Goal: Find contact information: Find contact information

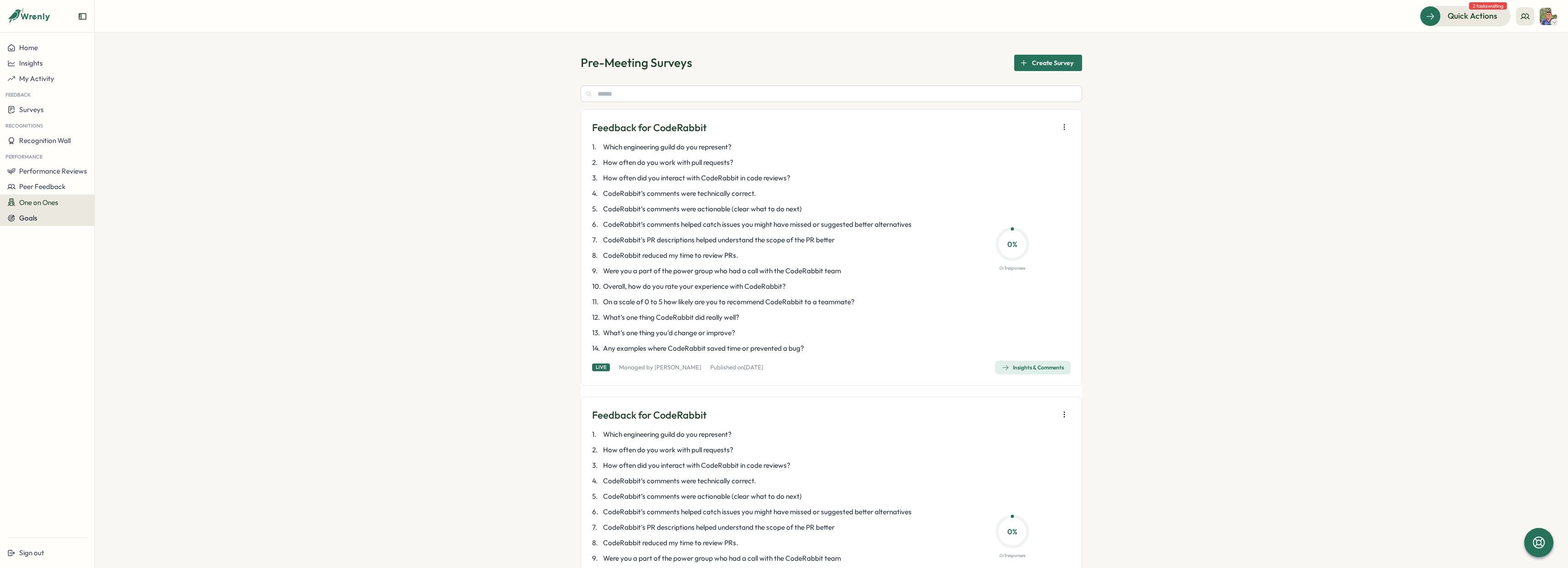
click at [48, 219] on div "Goals" at bounding box center [47, 218] width 80 height 8
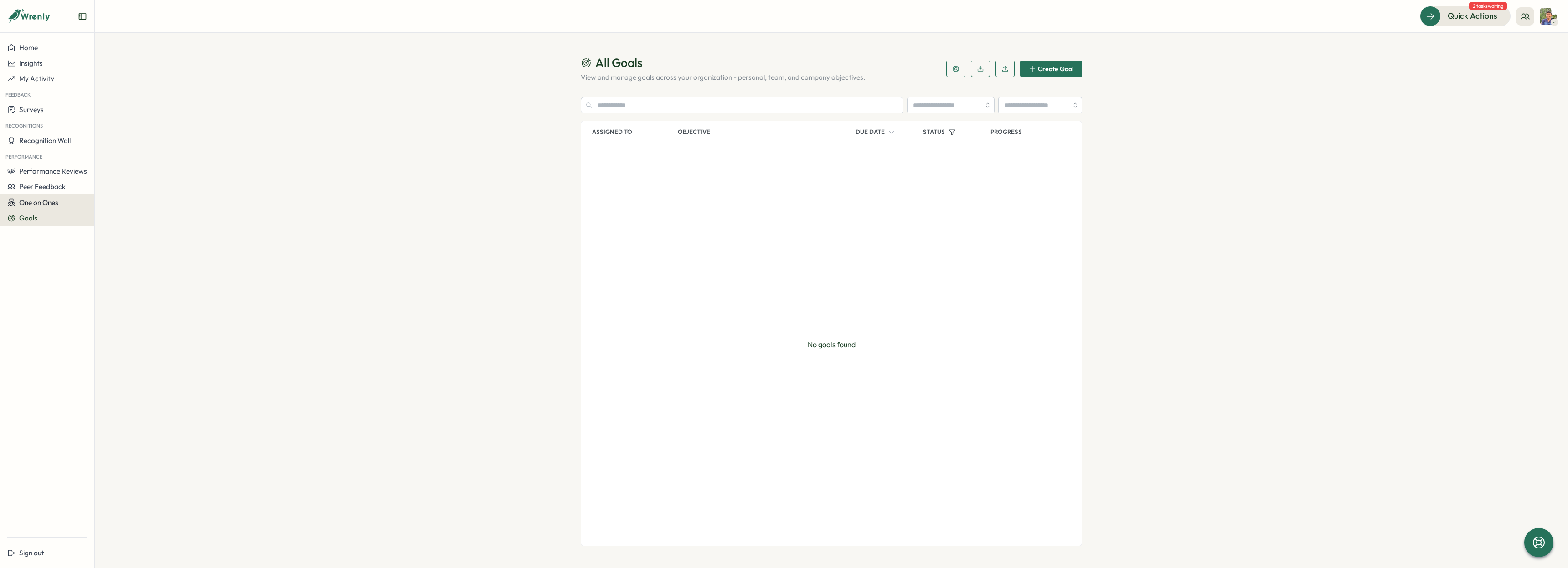
click at [34, 202] on span "One on Ones" at bounding box center [39, 202] width 39 height 9
click at [130, 191] on div "Meetings" at bounding box center [128, 185] width 72 height 17
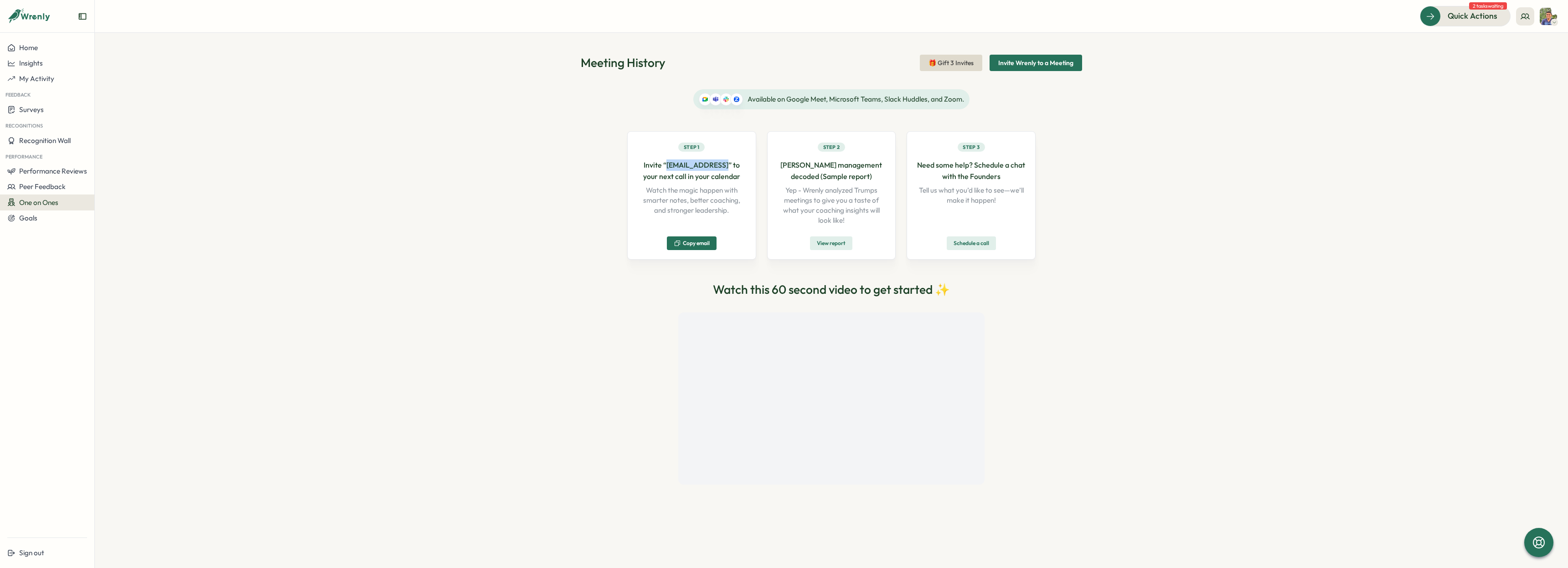
drag, startPoint x: 716, startPoint y: 165, endPoint x: 663, endPoint y: 166, distance: 53.0
click at [663, 166] on p "Invite “[EMAIL_ADDRESS]” to your next call in your calendar" at bounding box center [692, 171] width 110 height 23
copy p "[EMAIL_ADDRESS]"
